Goal: Information Seeking & Learning: Learn about a topic

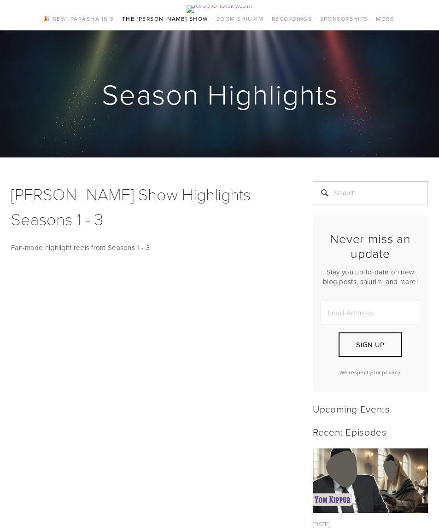
click at [0, 0] on link "Chagim" at bounding box center [0, 0] width 0 height 0
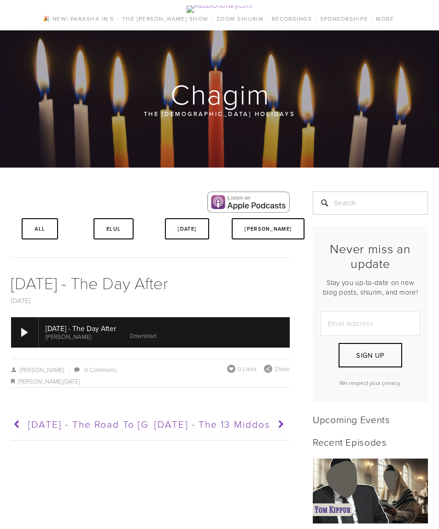
click at [21, 337] on div at bounding box center [24, 332] width 7 height 9
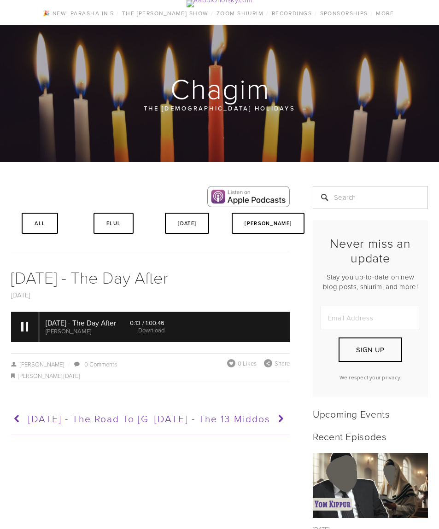
scroll to position [7, 0]
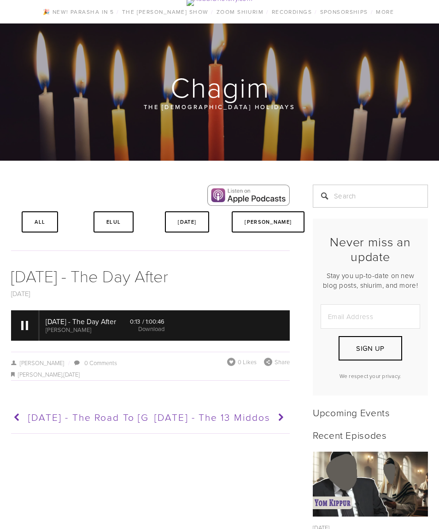
click at [160, 333] on link "Download" at bounding box center [151, 329] width 26 height 8
click at [24, 341] on div at bounding box center [25, 325] width 28 height 30
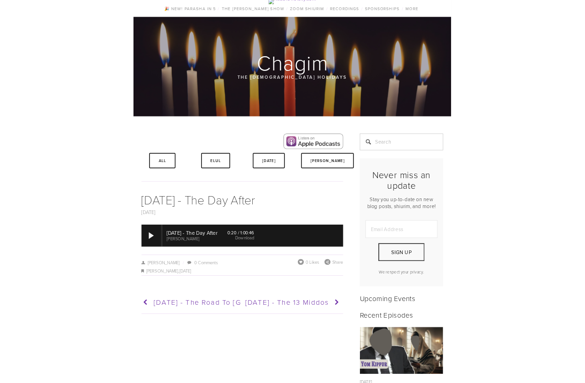
scroll to position [73, 0]
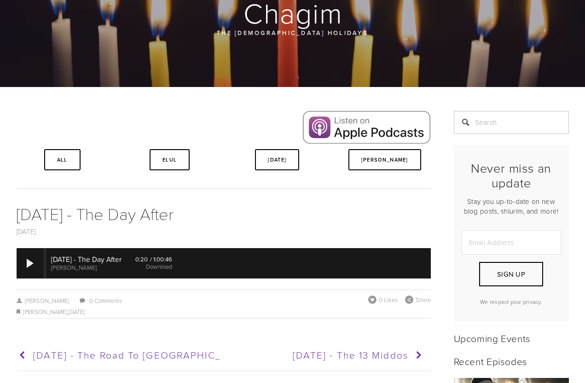
click at [27, 268] on div at bounding box center [30, 263] width 7 height 9
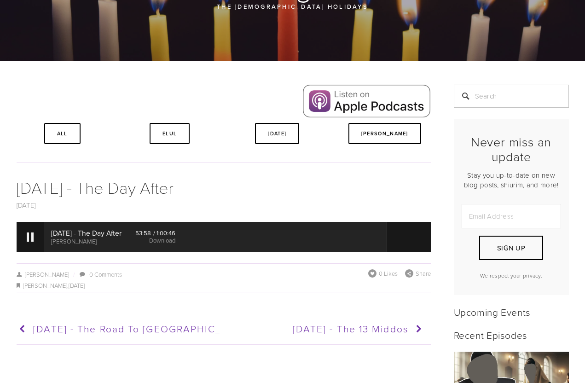
scroll to position [99, 0]
click at [28, 252] on div at bounding box center [31, 237] width 28 height 30
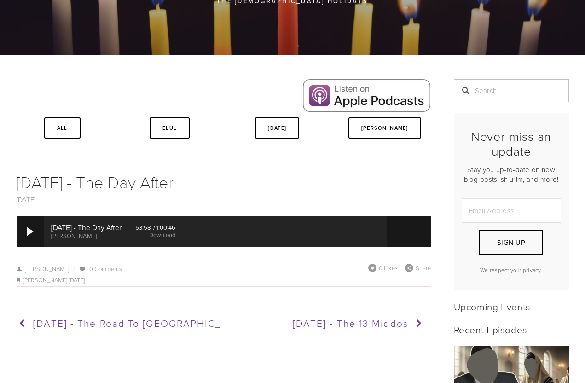
scroll to position [105, 0]
click at [17, 247] on div at bounding box center [31, 231] width 28 height 30
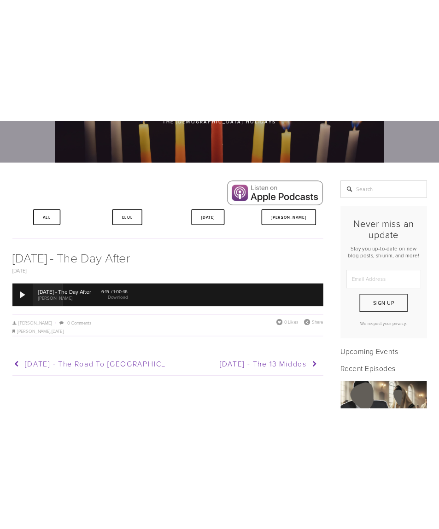
scroll to position [0, 0]
